Goal: Task Accomplishment & Management: Use online tool/utility

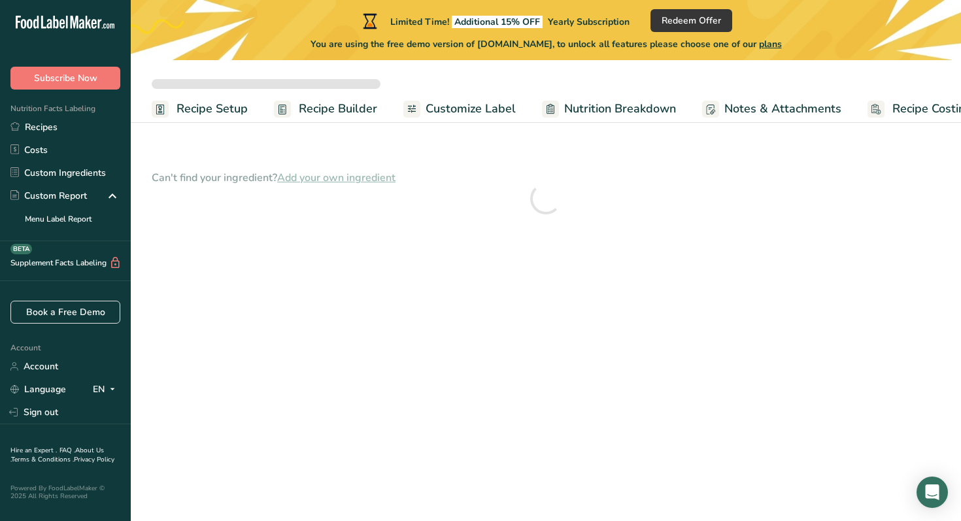
click at [470, 104] on span "Customize Label" at bounding box center [471, 109] width 90 height 18
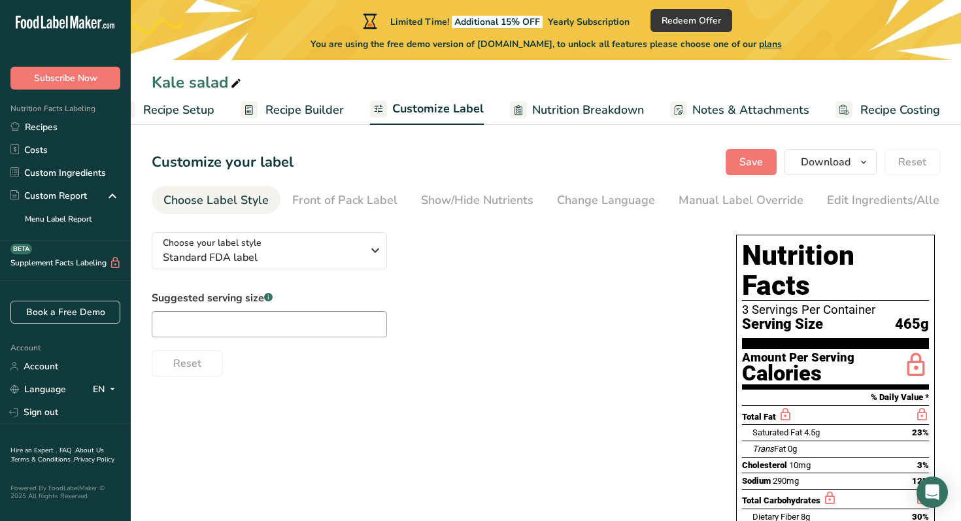
click at [598, 116] on span "Nutrition Breakdown" at bounding box center [588, 110] width 112 height 18
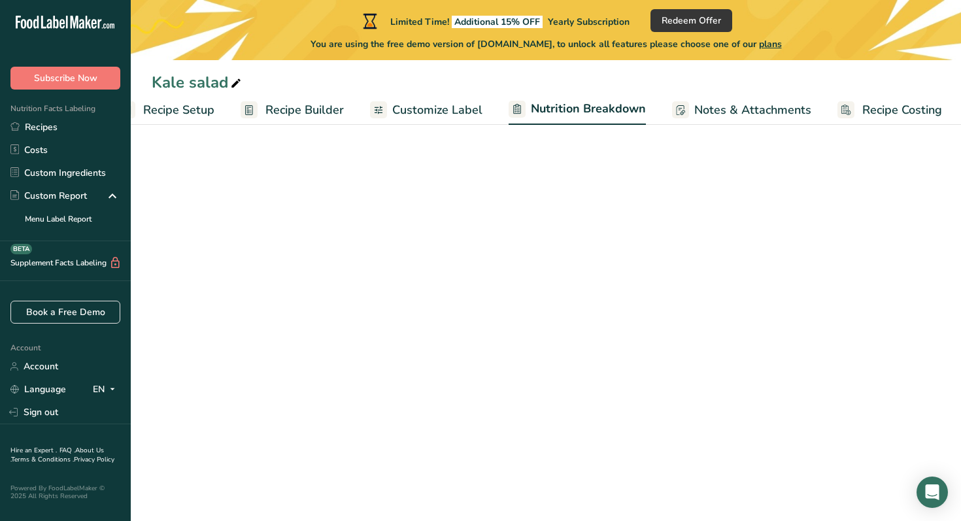
scroll to position [0, 35]
select select "Calories"
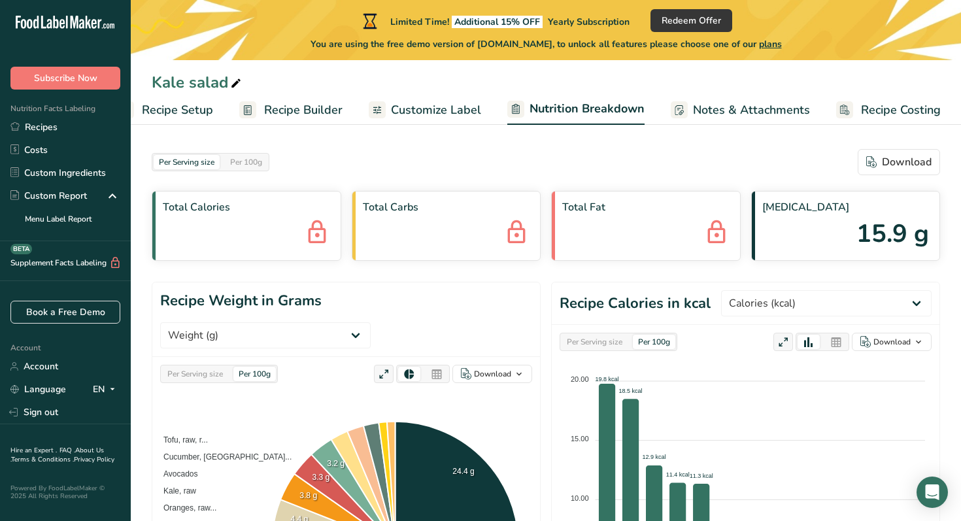
click at [288, 113] on span "Recipe Builder" at bounding box center [303, 110] width 78 height 18
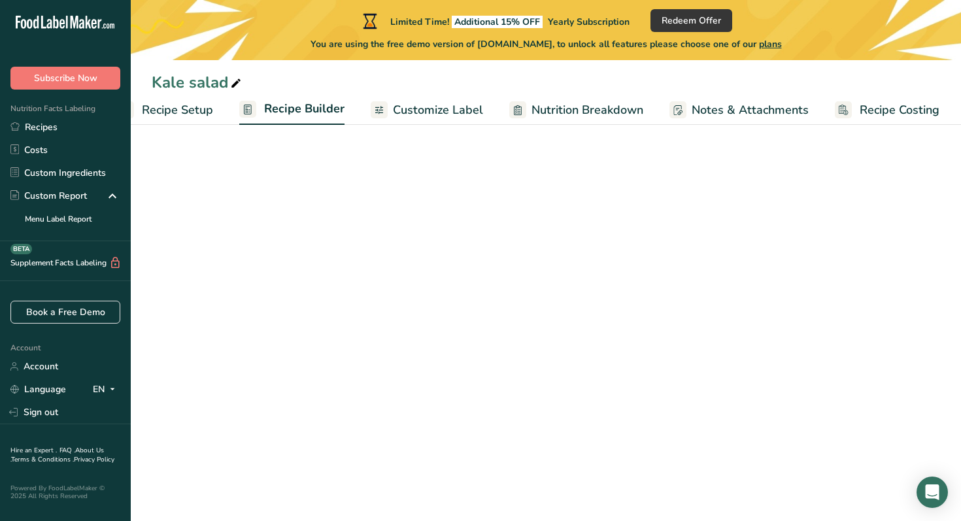
scroll to position [0, 33]
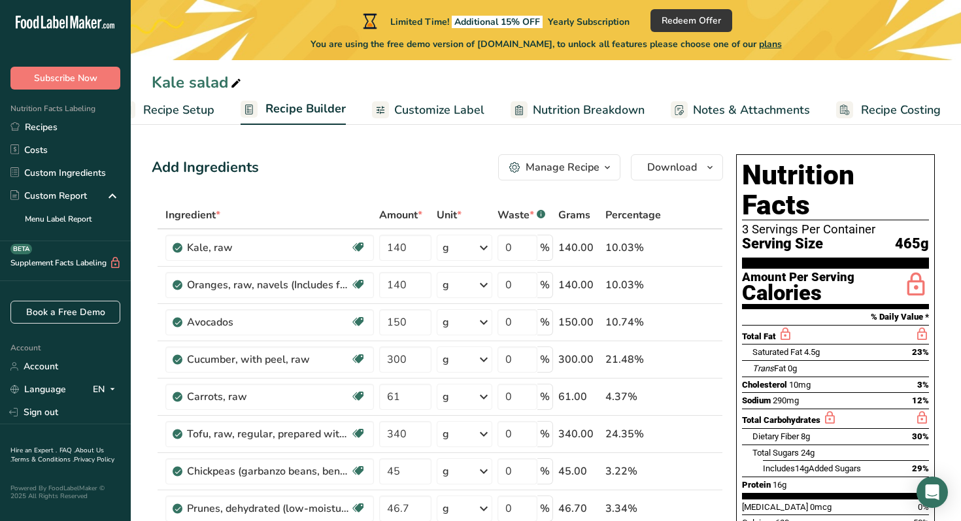
click at [582, 113] on span "Nutrition Breakdown" at bounding box center [589, 110] width 112 height 18
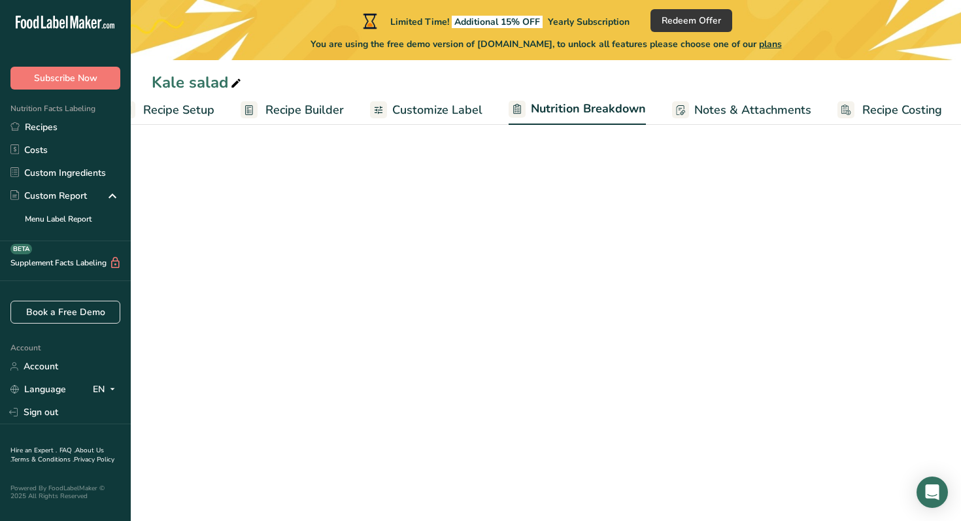
scroll to position [0, 35]
select select "Calories"
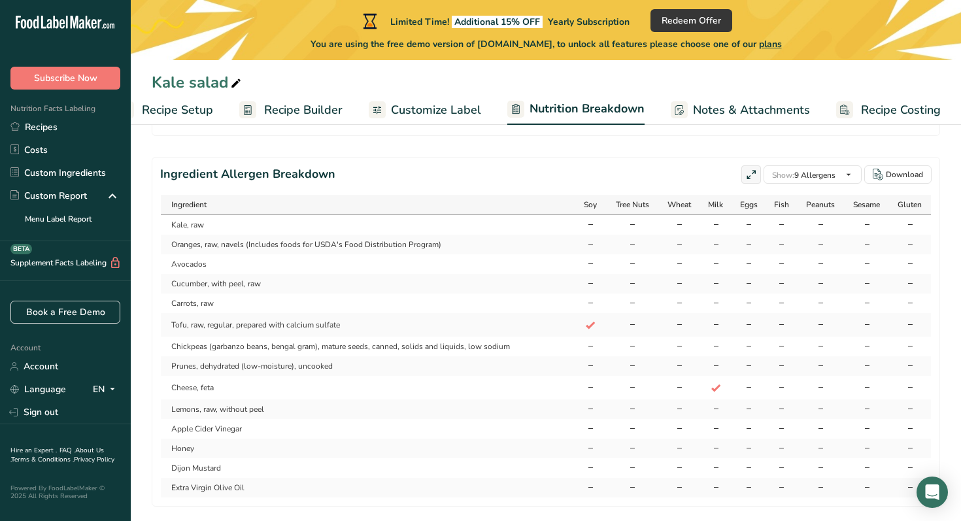
scroll to position [1009, 0]
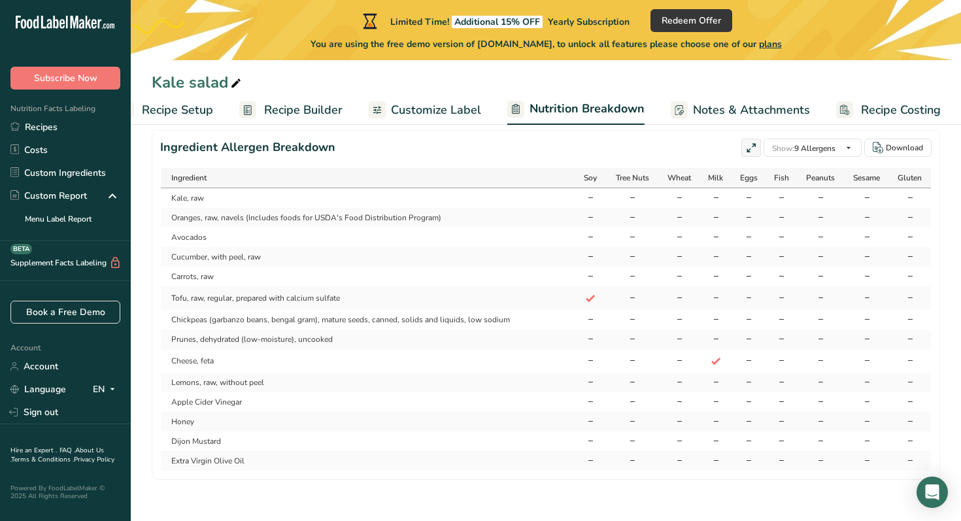
click at [767, 103] on span "Notes & Attachments" at bounding box center [751, 110] width 117 height 18
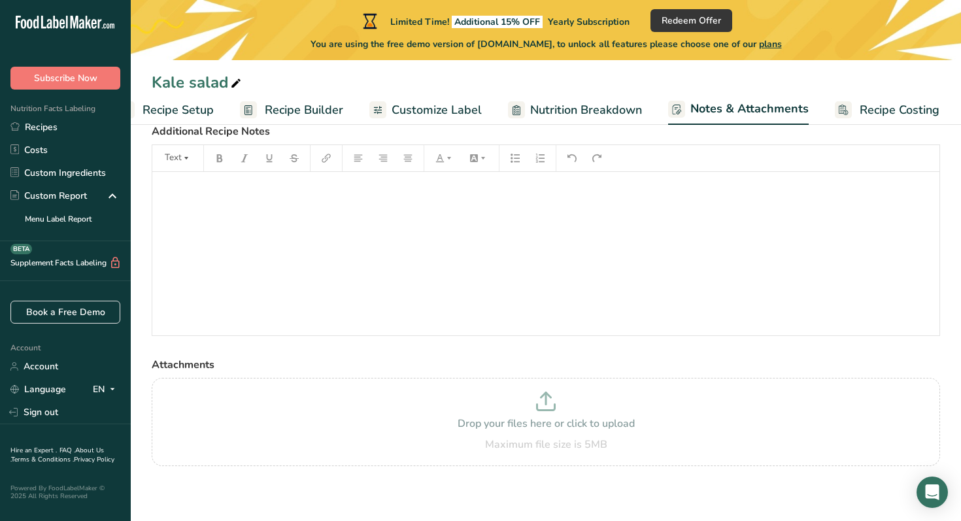
scroll to position [52, 0]
click at [882, 117] on span "Recipe Costing" at bounding box center [900, 110] width 80 height 18
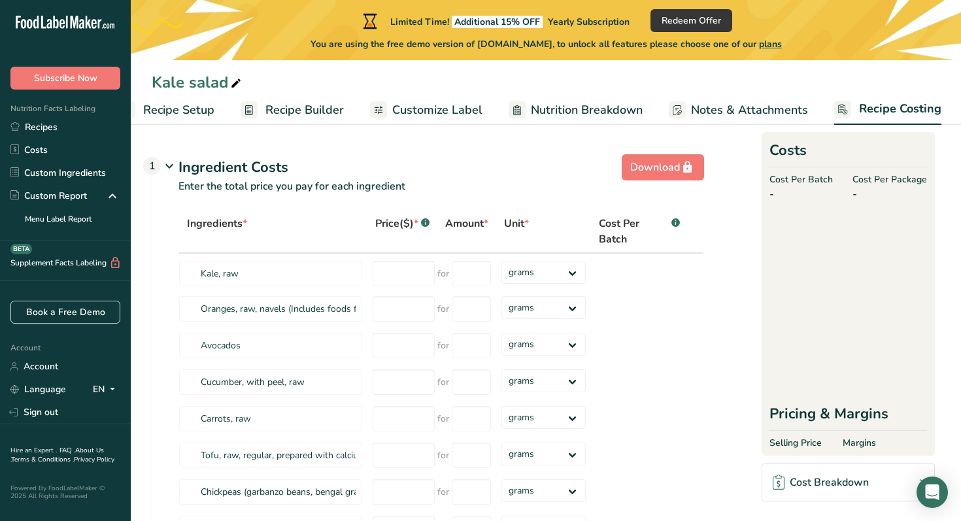
click at [201, 110] on span "Recipe Setup" at bounding box center [178, 110] width 71 height 18
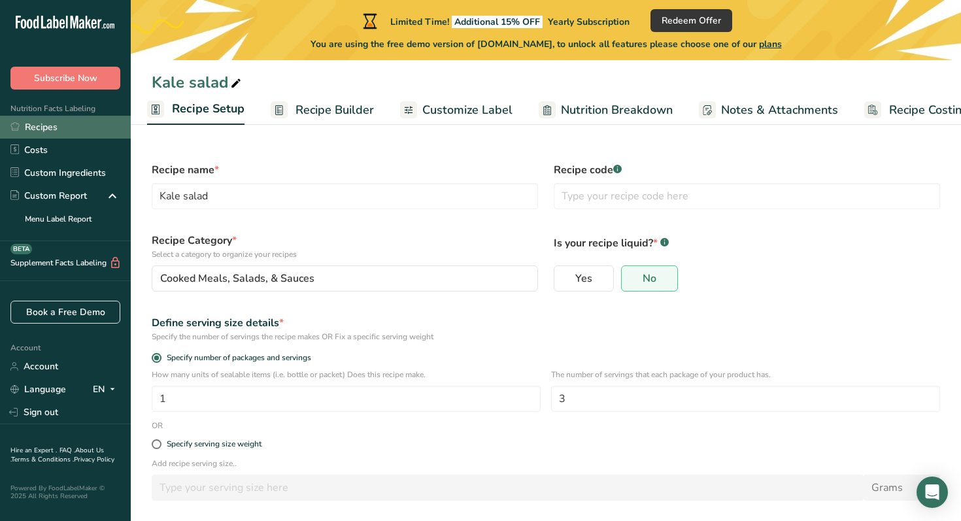
click at [61, 126] on link "Recipes" at bounding box center [65, 127] width 131 height 23
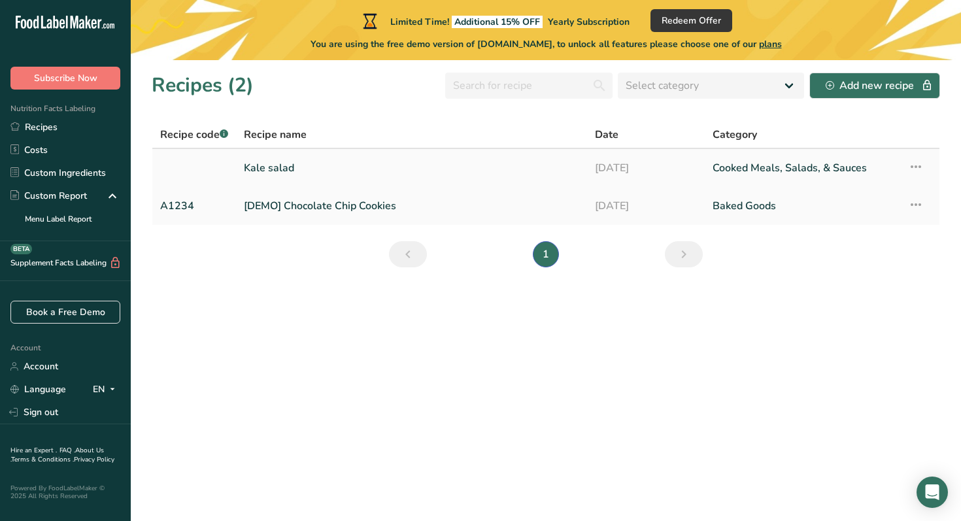
click at [917, 167] on icon at bounding box center [916, 167] width 16 height 24
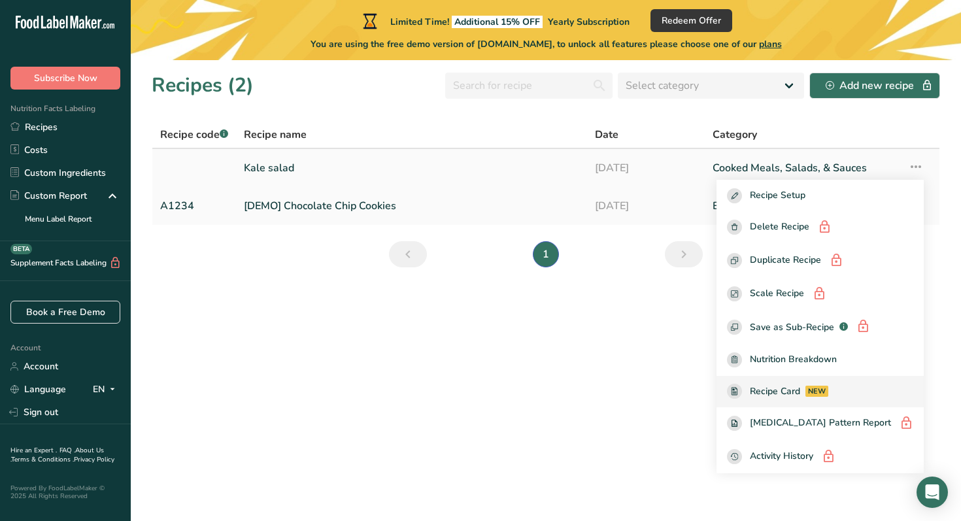
click at [780, 386] on span "Recipe Card" at bounding box center [775, 391] width 50 height 14
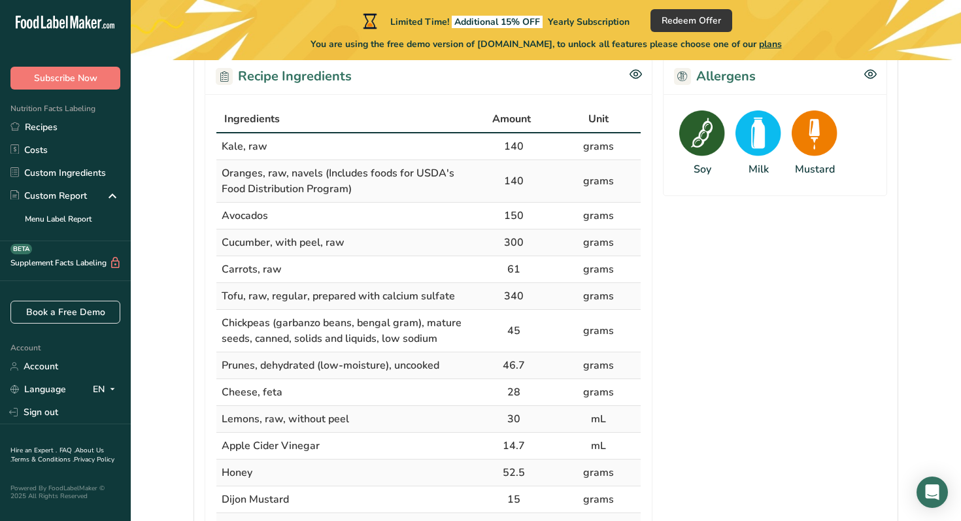
scroll to position [201, 0]
